Goal: Information Seeking & Learning: Check status

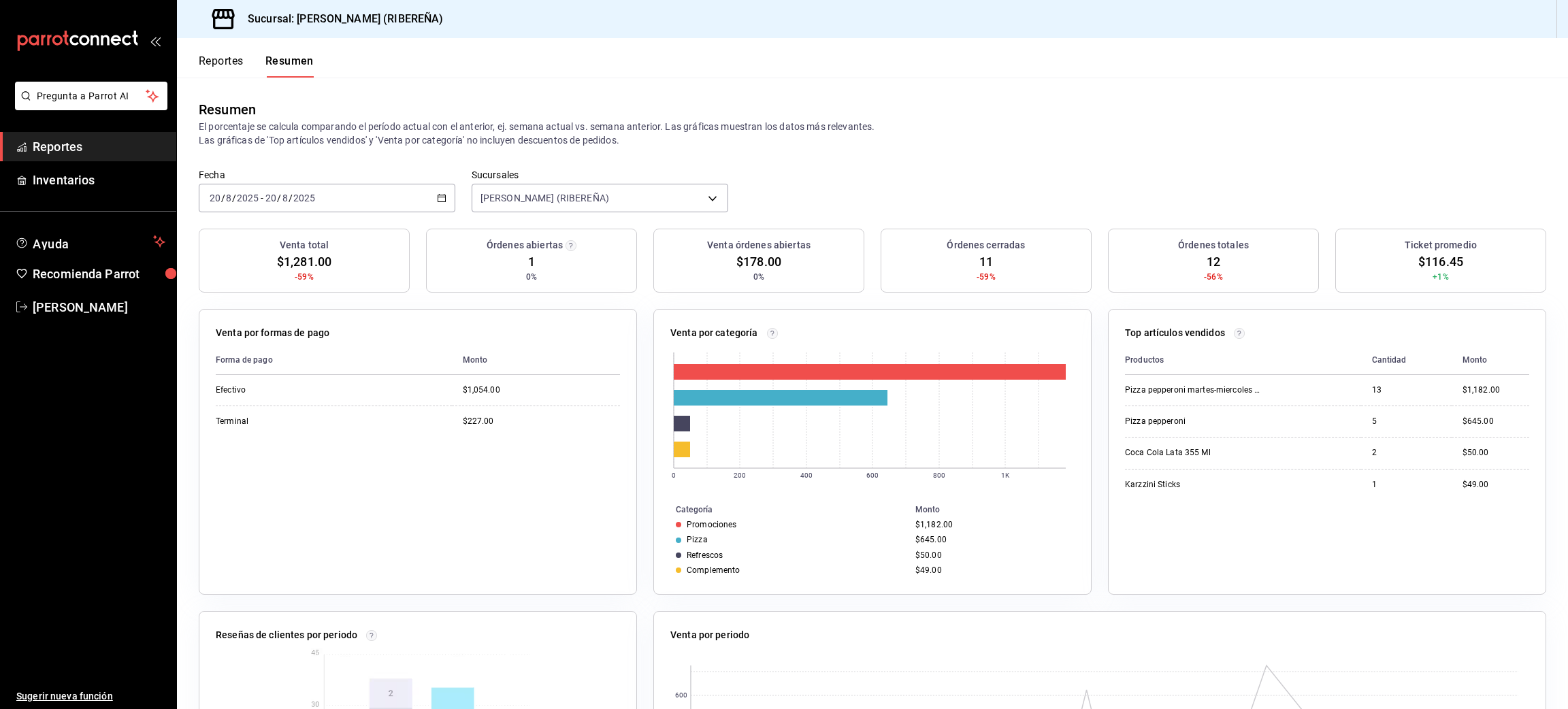
click at [220, 68] on button "Reportes" at bounding box center [221, 66] width 45 height 23
click at [211, 65] on button "Reportes" at bounding box center [221, 66] width 45 height 23
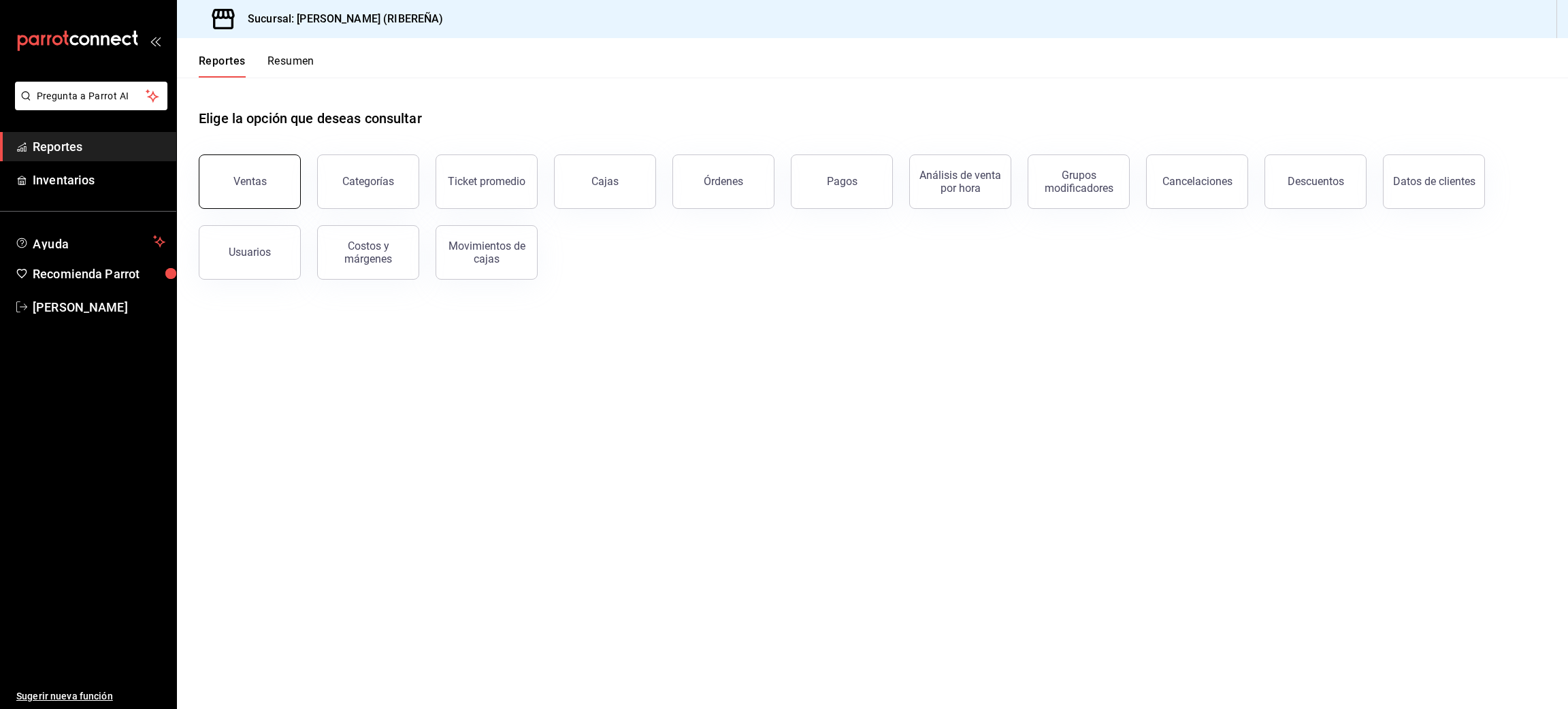
click at [261, 166] on button "Ventas" at bounding box center [250, 181] width 102 height 54
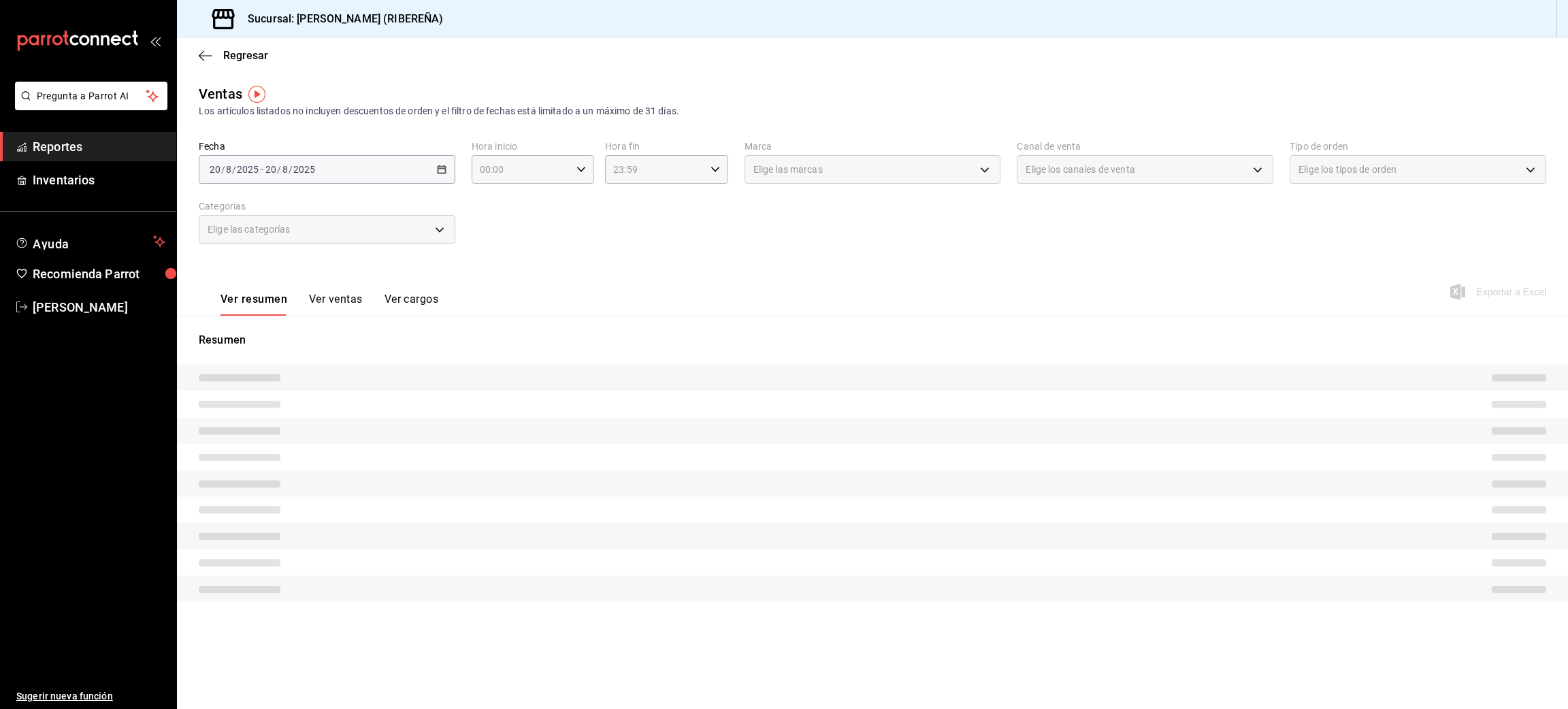
click at [336, 299] on button "Ver ventas" at bounding box center [335, 305] width 54 height 23
